Goal: Check status: Check status

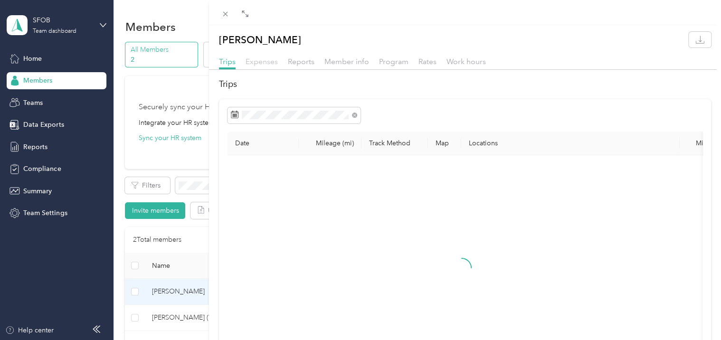
click at [264, 59] on span "Expenses" at bounding box center [261, 61] width 32 height 9
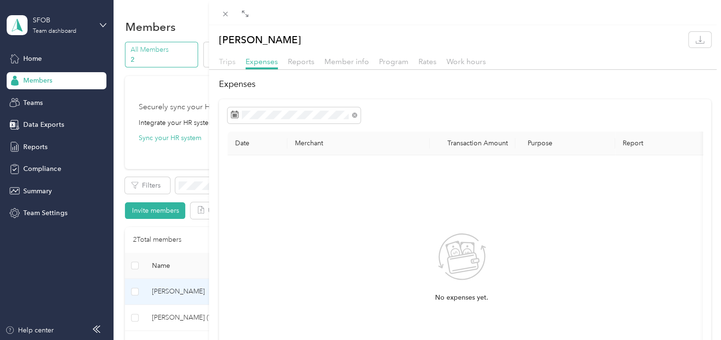
click at [228, 63] on span "Trips" at bounding box center [227, 61] width 17 height 9
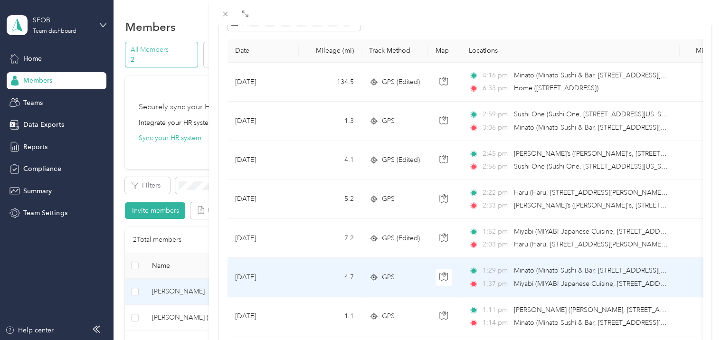
scroll to position [79, 0]
